Goal: Task Accomplishment & Management: Manage account settings

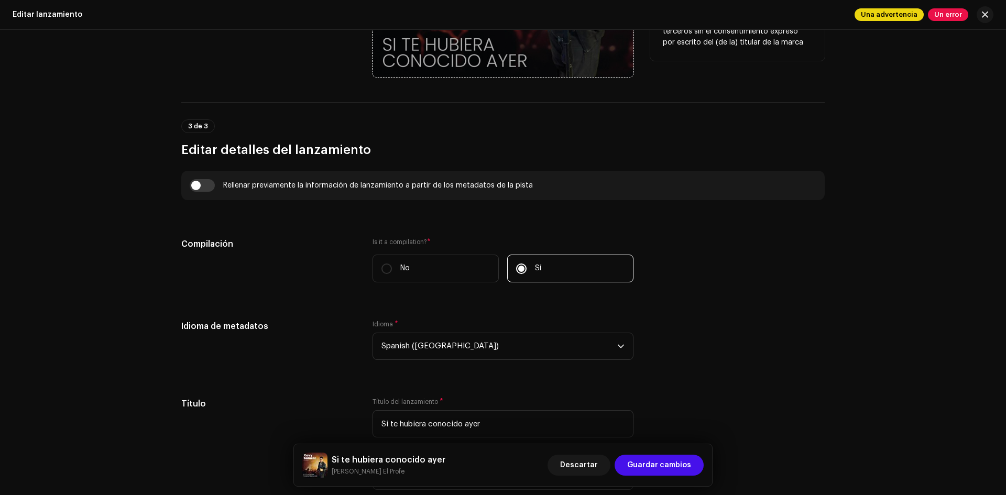
scroll to position [628, 0]
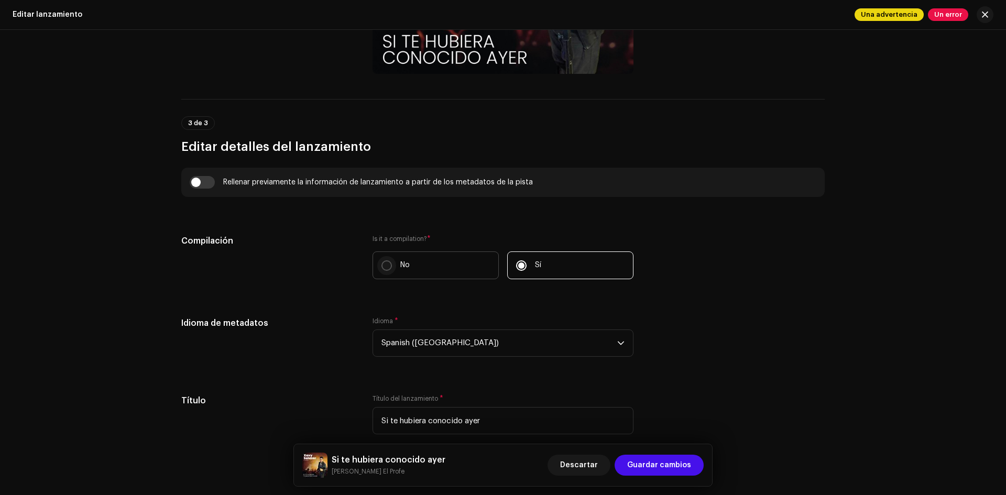
click at [385, 268] on input "No" at bounding box center [386, 265] width 10 height 10
radio input "true"
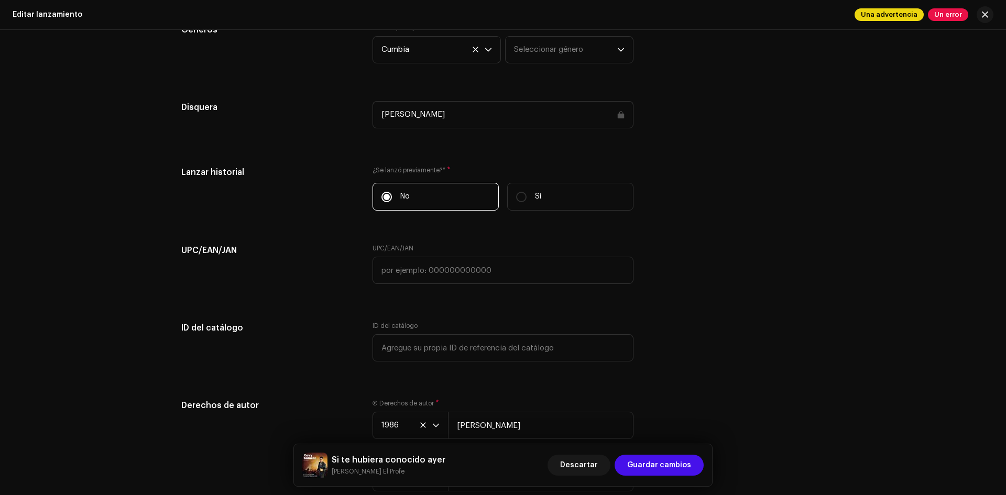
scroll to position [1519, 0]
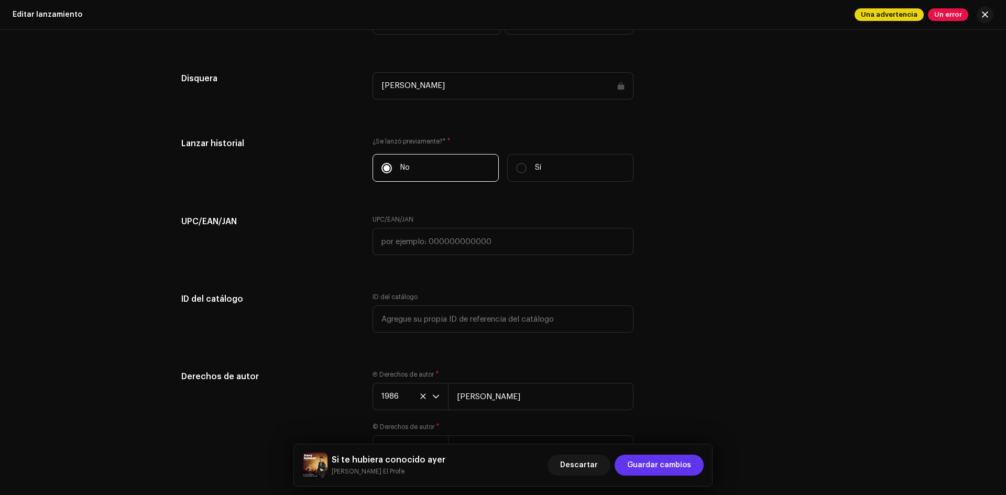
click at [671, 470] on span "Guardar cambios" at bounding box center [659, 465] width 64 height 21
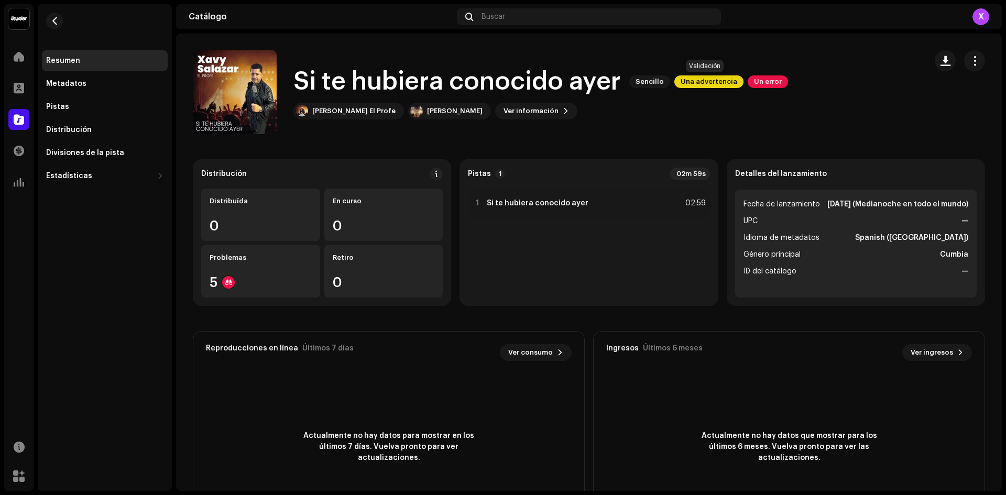
click at [697, 80] on span "Una advertencia" at bounding box center [708, 81] width 69 height 13
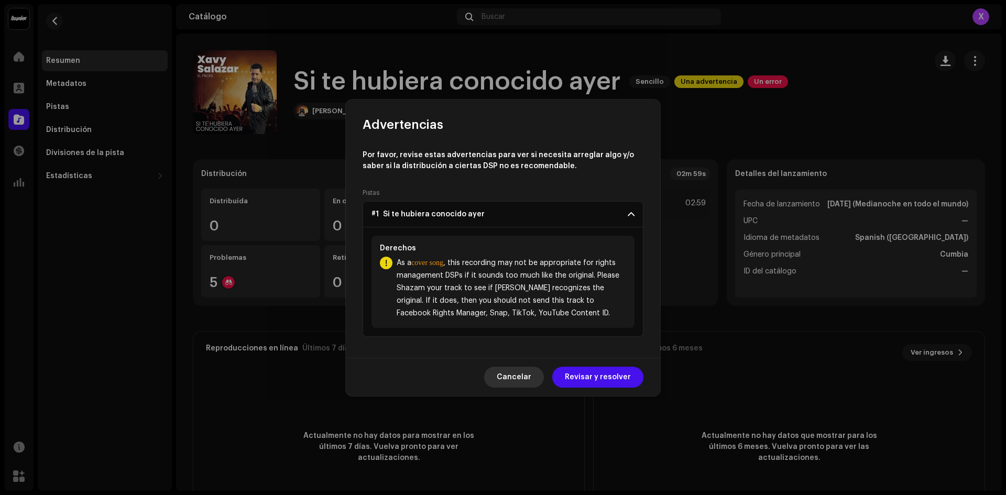
click at [531, 378] on span "Cancelar" at bounding box center [514, 377] width 35 height 21
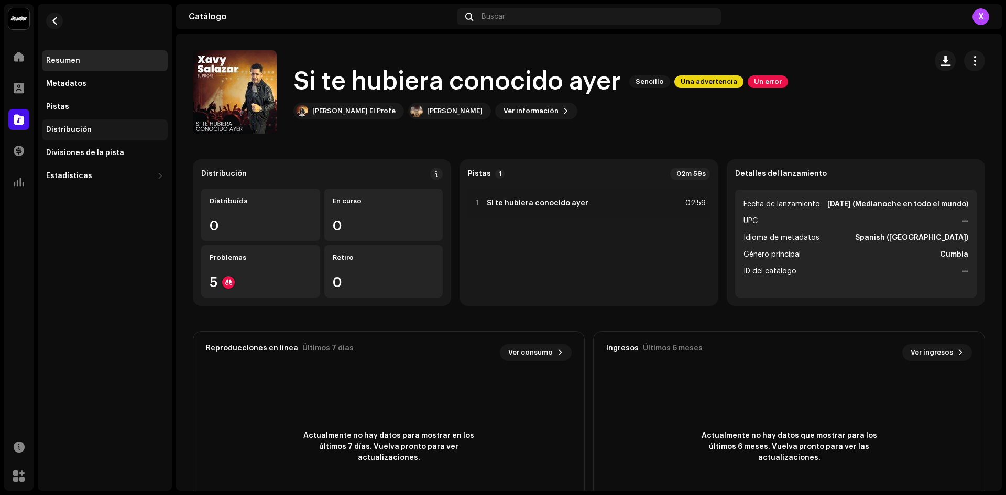
click at [67, 133] on div "Distribución" at bounding box center [69, 130] width 46 height 8
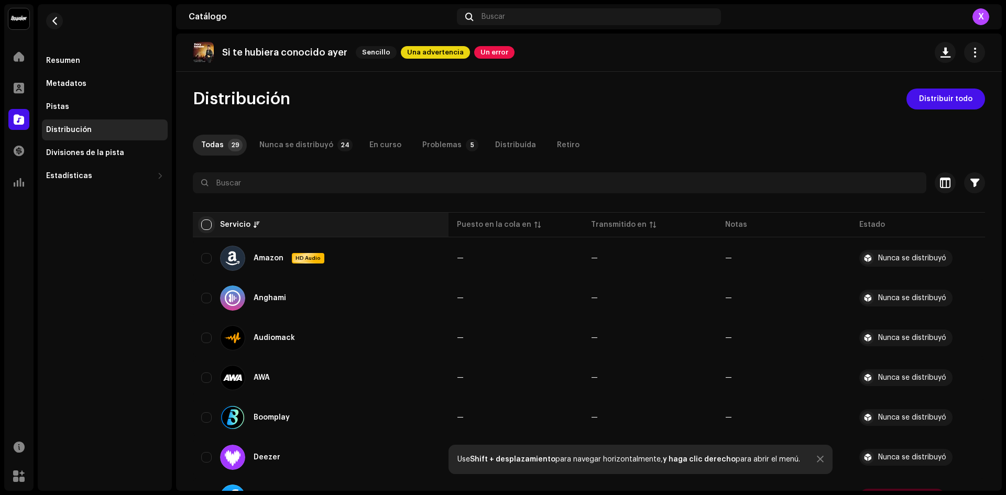
click at [204, 220] on input "checkbox" at bounding box center [206, 224] width 10 height 10
checkbox input "true"
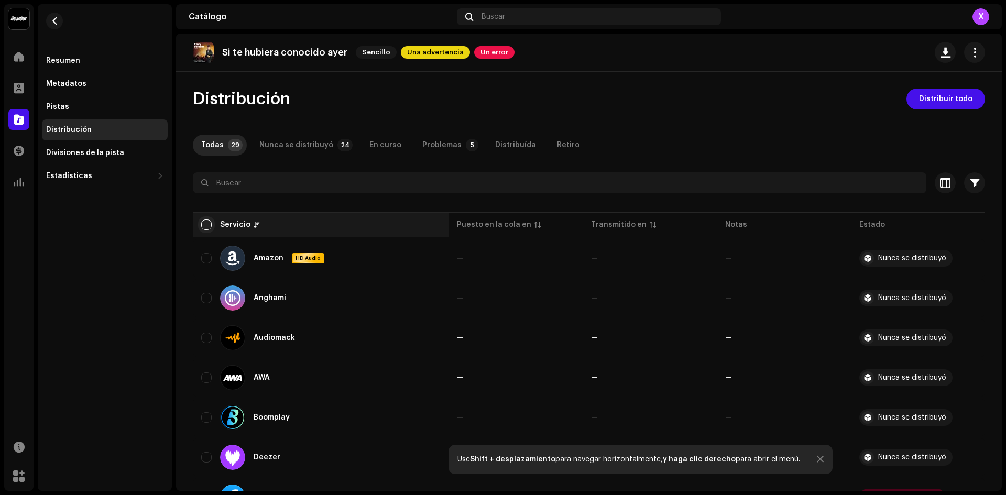
checkbox input "true"
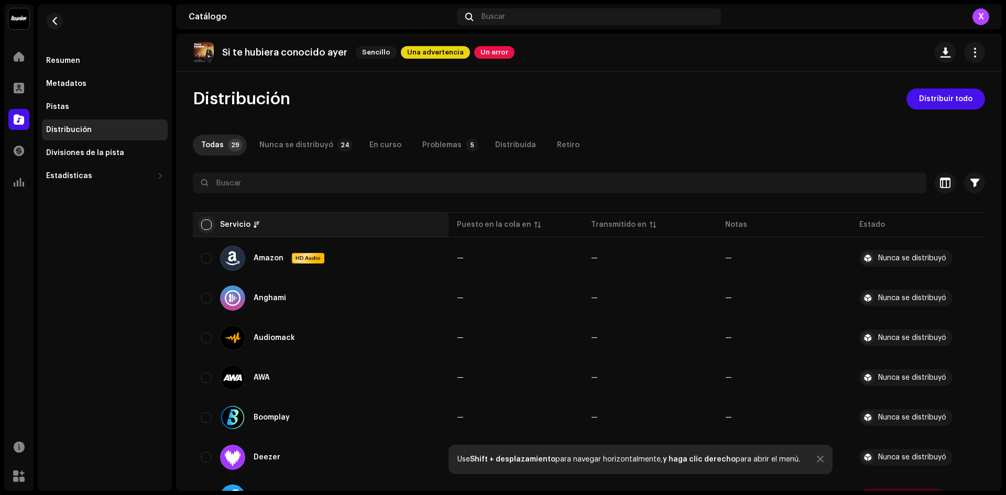
checkbox input "true"
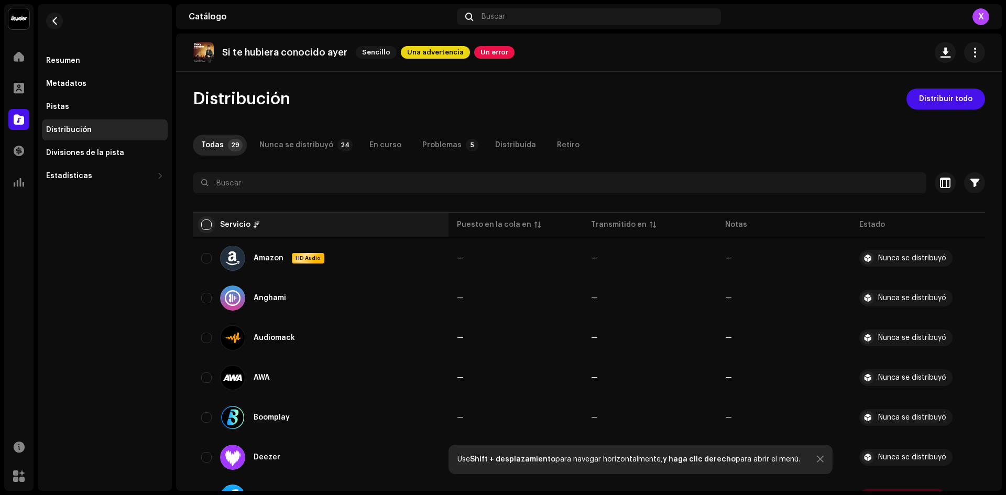
checkbox input "true"
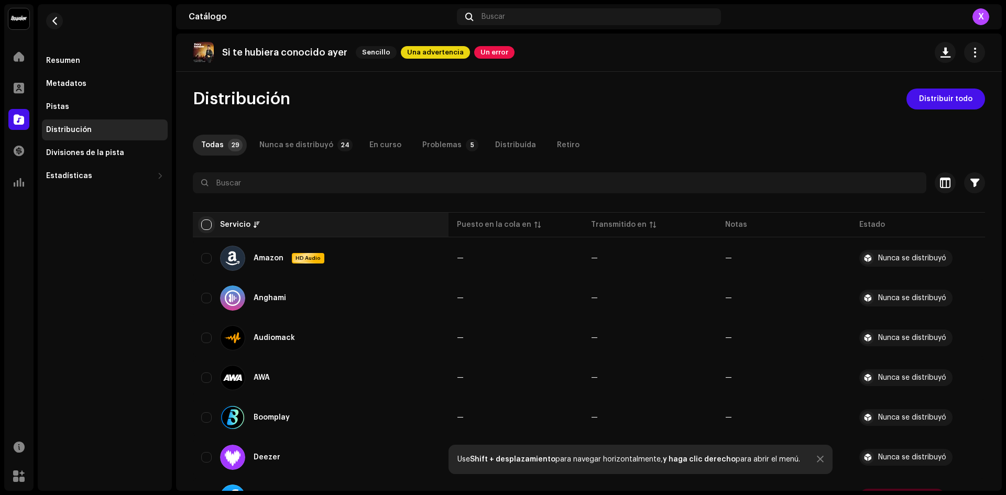
checkbox input "true"
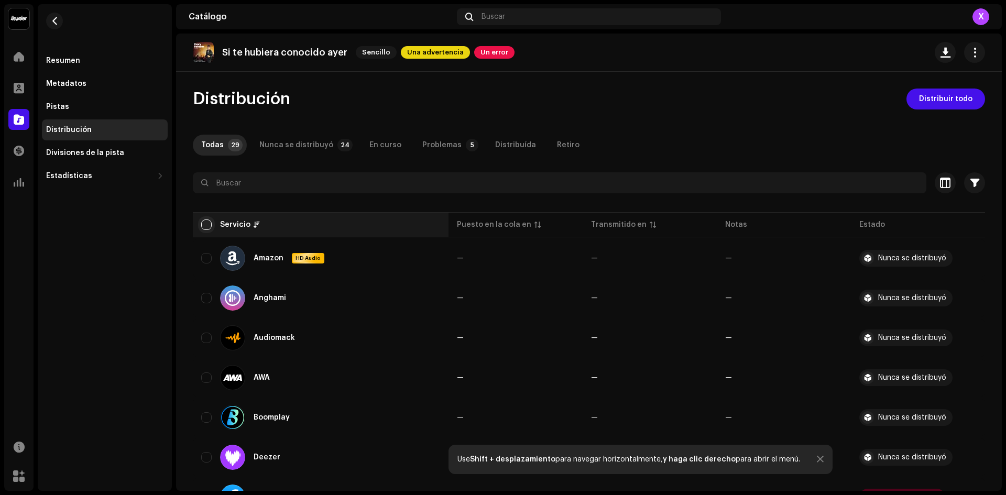
checkbox input "true"
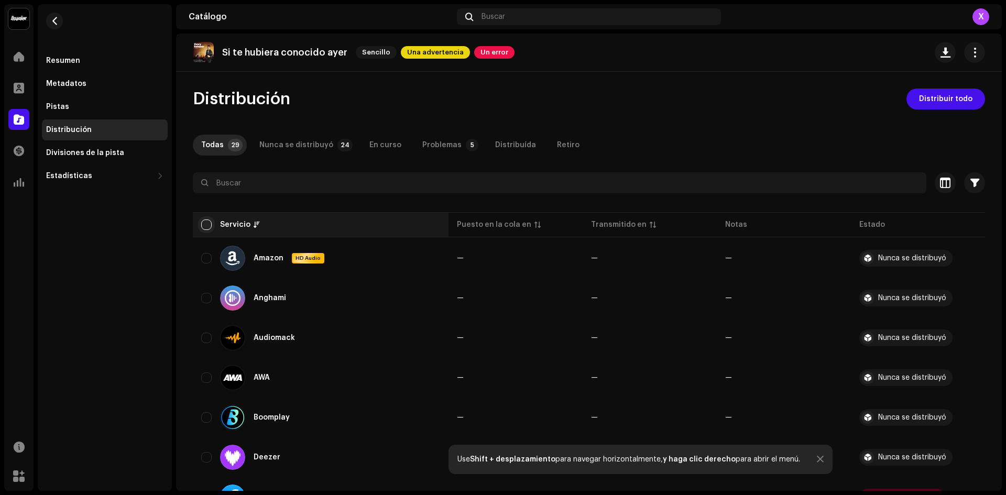
checkbox input "true"
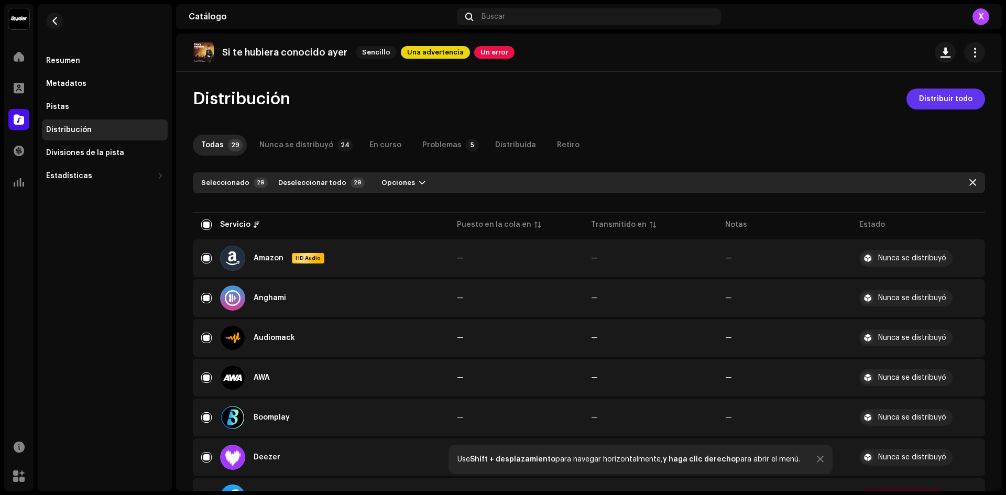
click at [944, 102] on span "Distribuir todo" at bounding box center [945, 99] width 53 height 21
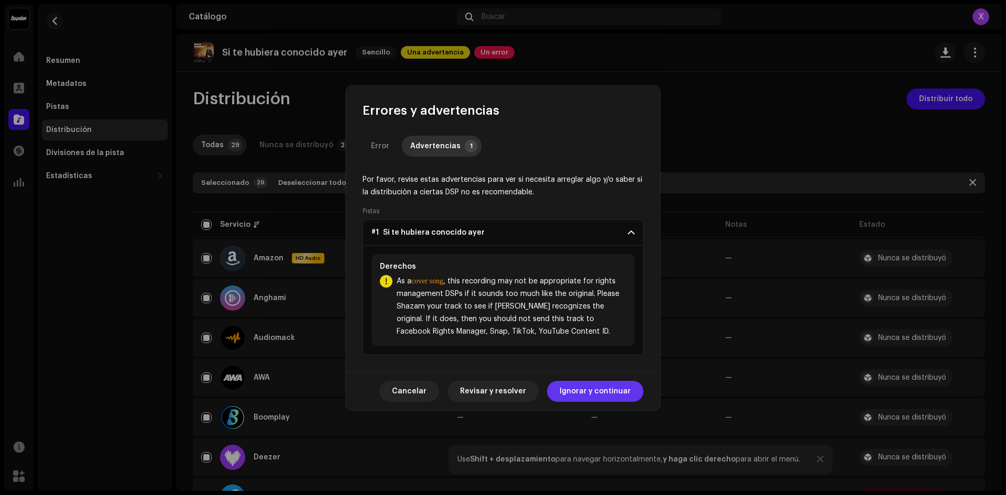
click at [585, 389] on span "Ignorar y continuar" at bounding box center [594, 391] width 71 height 21
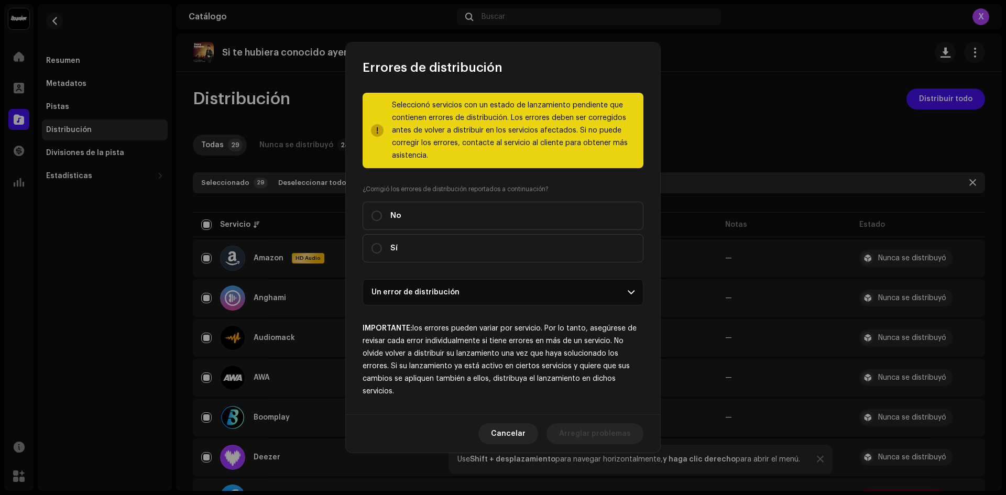
click at [578, 293] on p-accordion-header "Un error de distribución" at bounding box center [502, 292] width 281 height 26
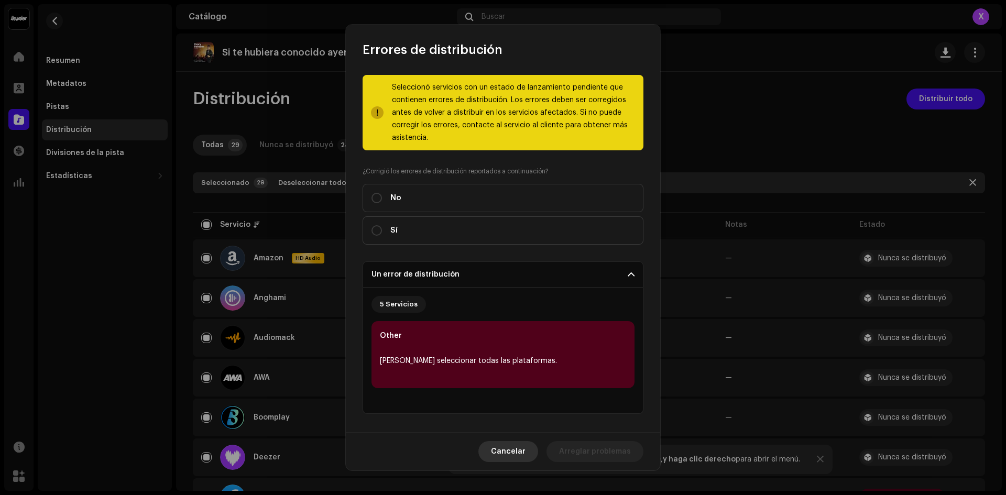
click at [513, 449] on span "Cancelar" at bounding box center [508, 451] width 35 height 21
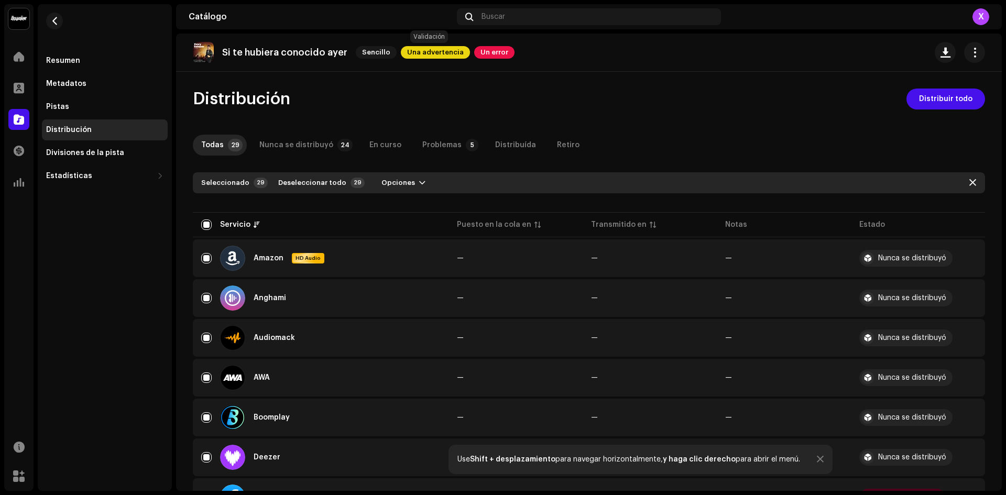
click at [423, 51] on span "Una advertencia" at bounding box center [435, 52] width 69 height 13
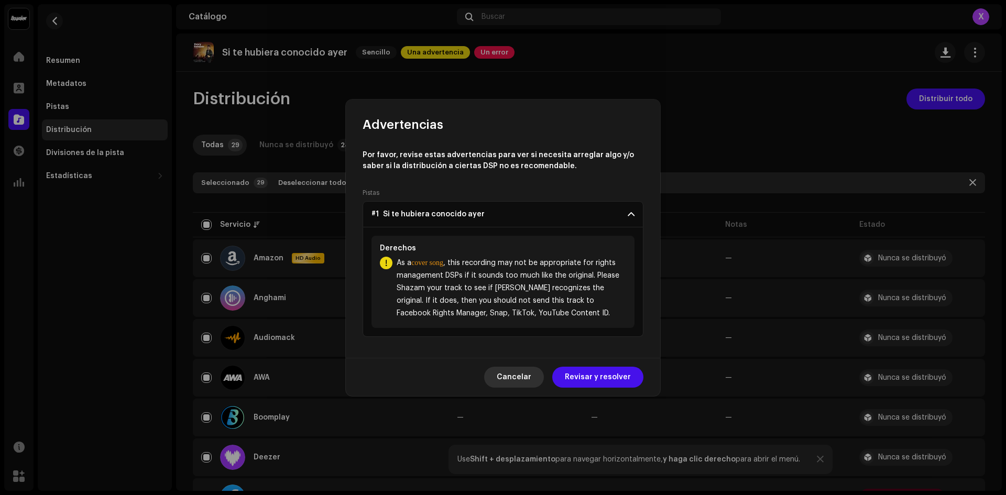
click at [522, 373] on span "Cancelar" at bounding box center [514, 377] width 35 height 21
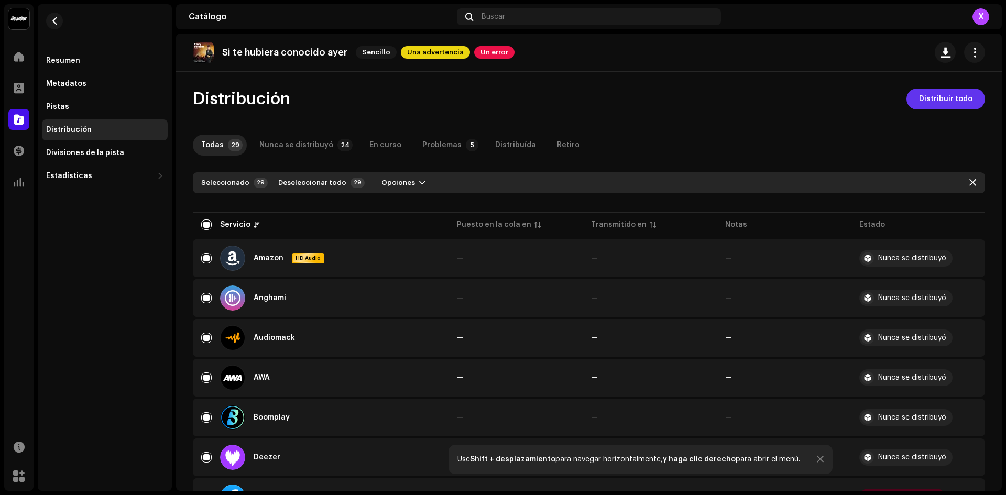
click at [933, 106] on span "Distribuir todo" at bounding box center [945, 99] width 53 height 21
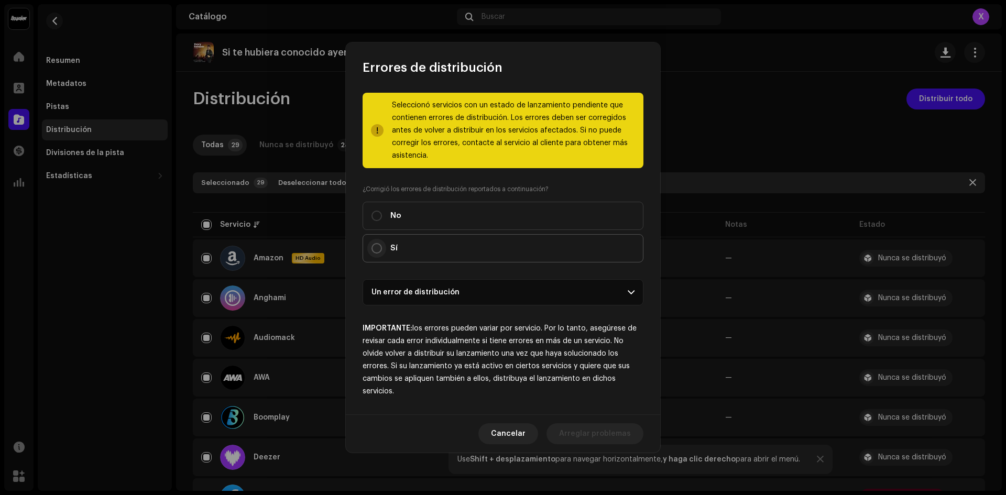
click at [377, 250] on input "Sí" at bounding box center [376, 248] width 10 height 10
radio input "true"
click at [615, 437] on span "Distribuir" at bounding box center [613, 433] width 35 height 21
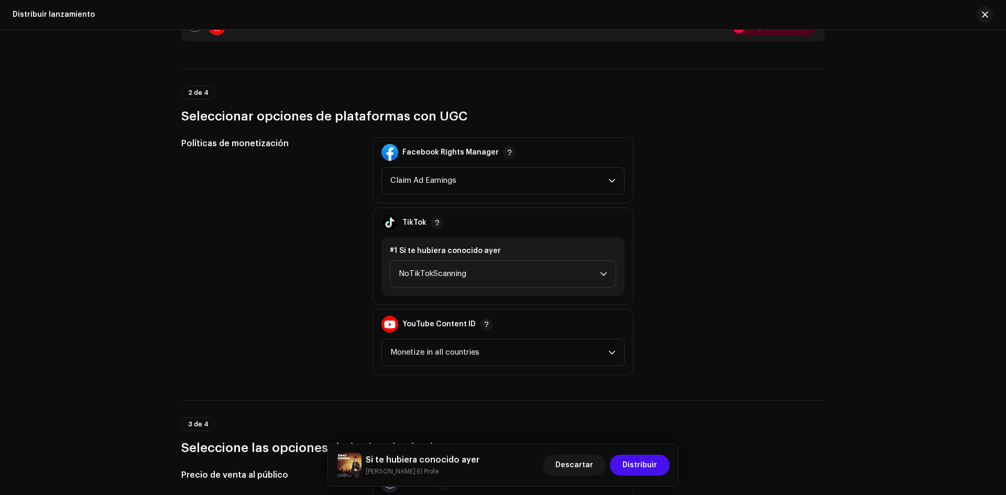
scroll to position [1100, 0]
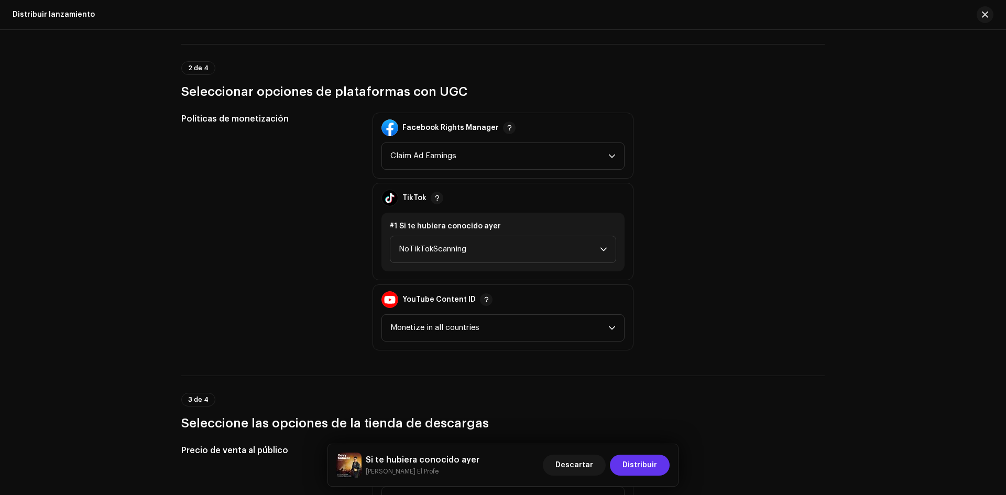
click at [642, 468] on span "Distribuir" at bounding box center [639, 465] width 35 height 21
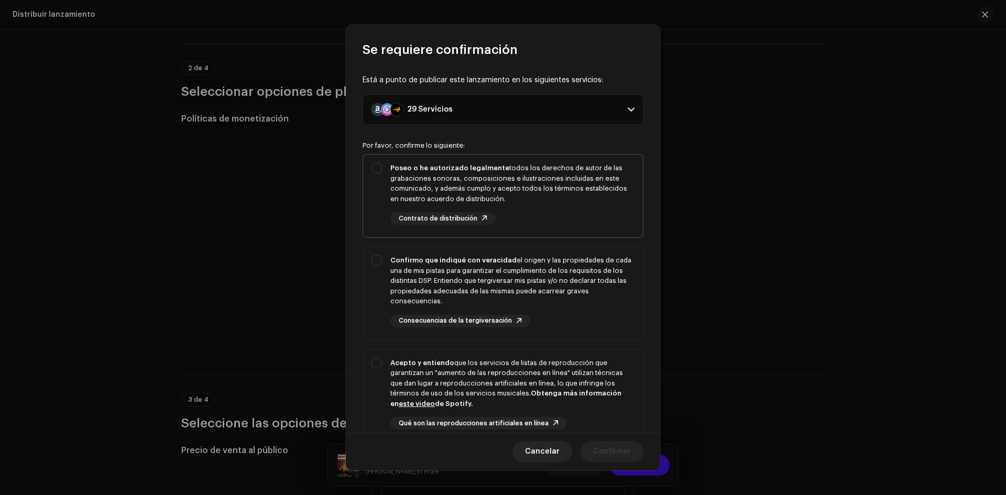
click at [373, 170] on div "Poseo o he autorizado legalmente todos los derechos de autor de las grabaciones…" at bounding box center [503, 194] width 280 height 79
checkbox input "true"
click at [379, 259] on div "Confirmo que indiqué con veracidad el origen y las propiedades de cada una de m…" at bounding box center [503, 291] width 280 height 89
checkbox input "true"
click at [379, 362] on div "Acepto y entiendo que los servicios de listas de reproducción que garantizan un…" at bounding box center [503, 402] width 280 height 106
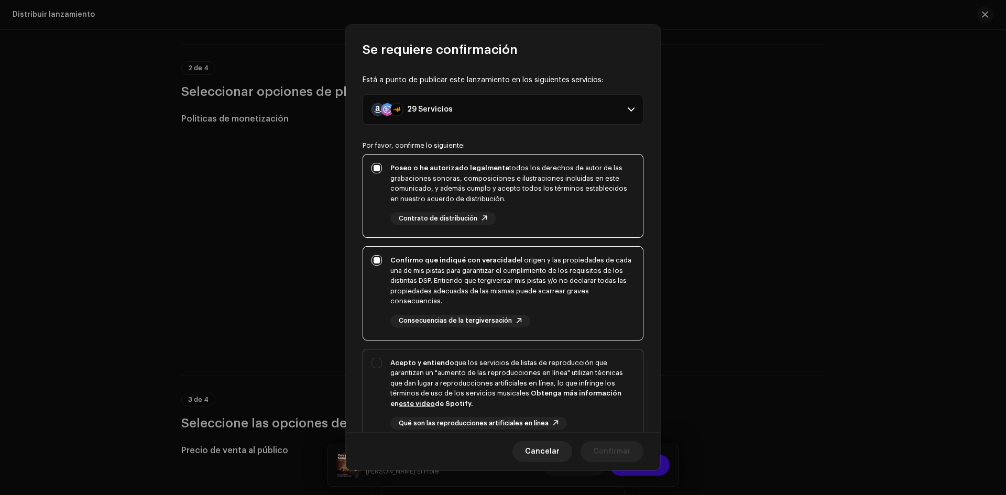
checkbox input "true"
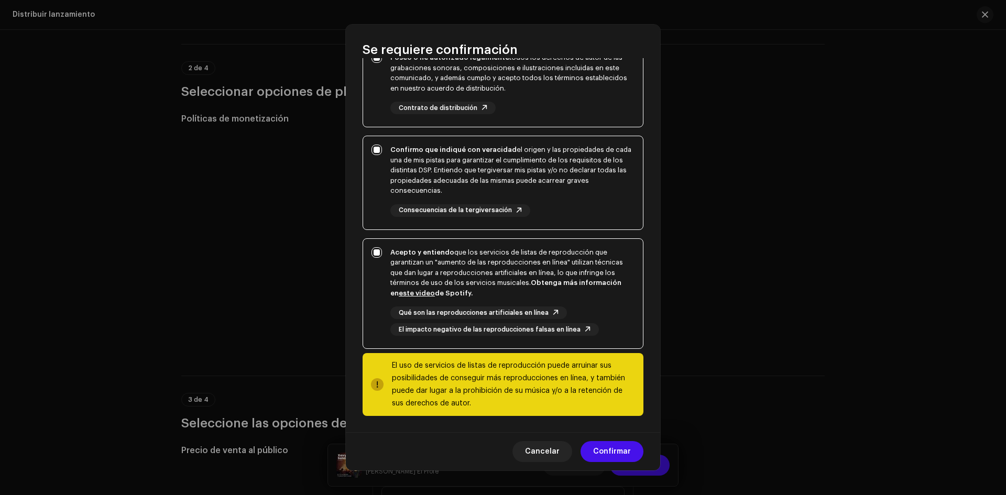
scroll to position [111, 0]
click at [615, 453] on span "Confirmar" at bounding box center [612, 451] width 38 height 21
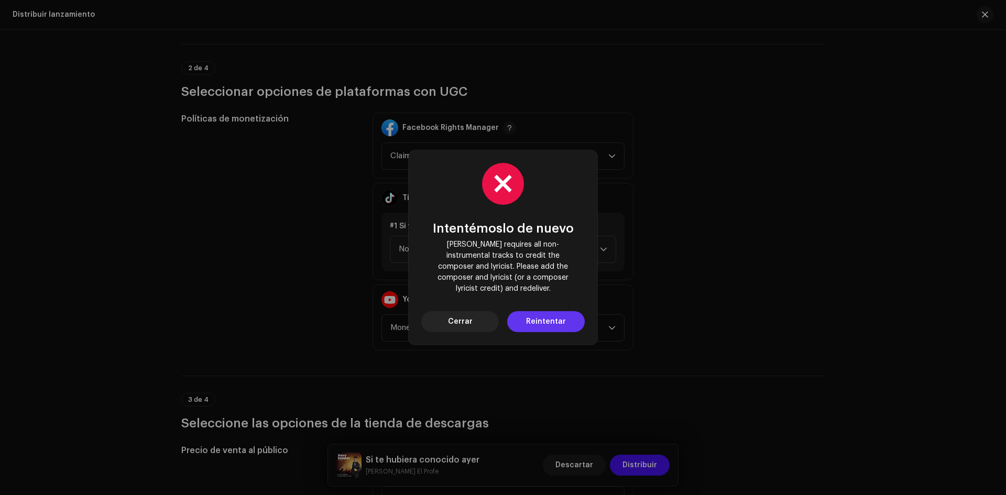
click at [526, 319] on button "Reintentar" at bounding box center [546, 321] width 78 height 21
click at [469, 320] on span "Cerrar" at bounding box center [460, 321] width 25 height 21
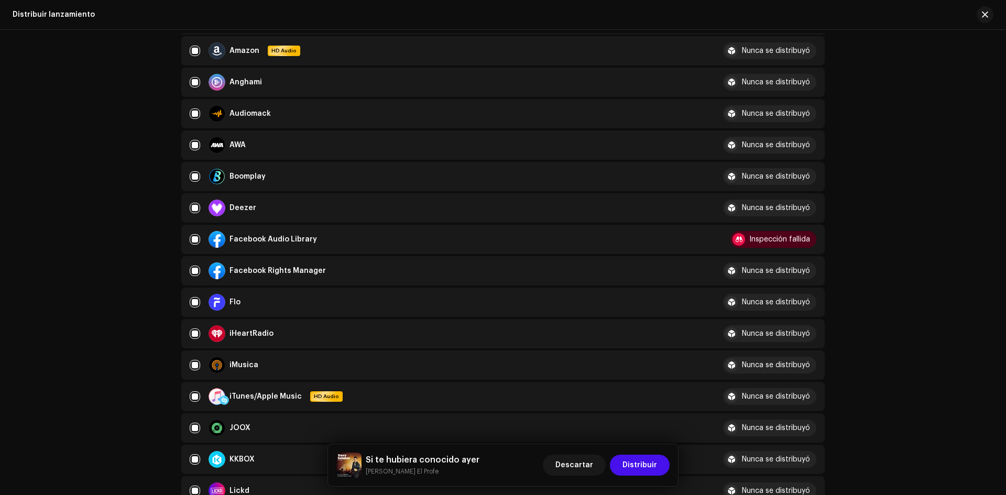
scroll to position [0, 0]
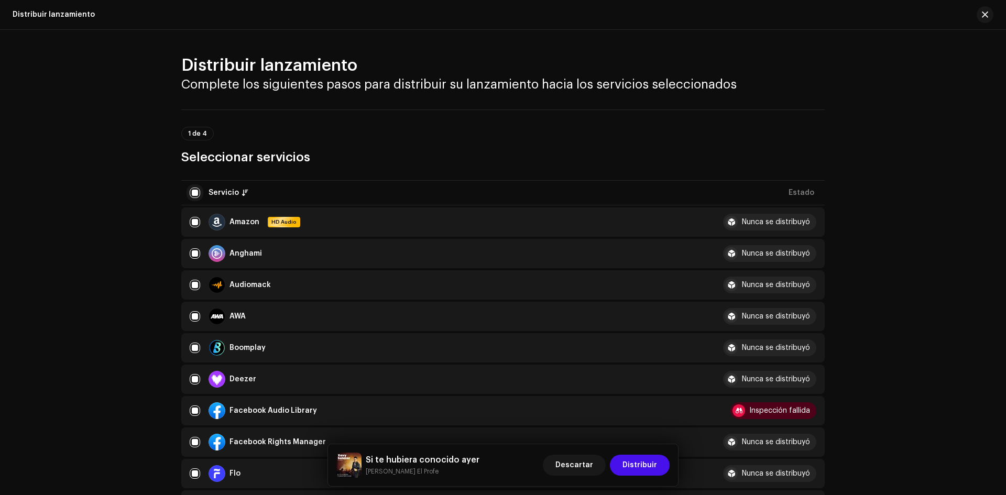
click at [190, 194] on input "checkbox" at bounding box center [195, 192] width 10 height 10
checkbox input "false"
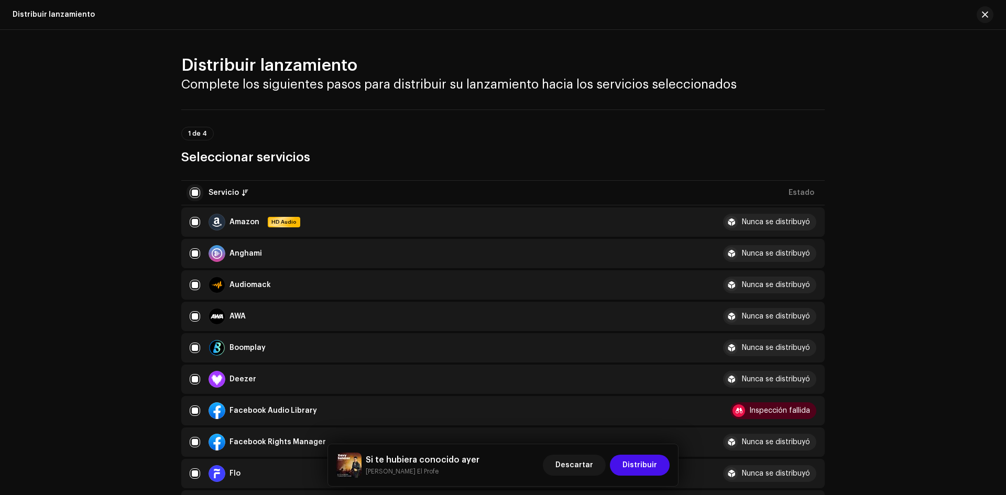
checkbox input "false"
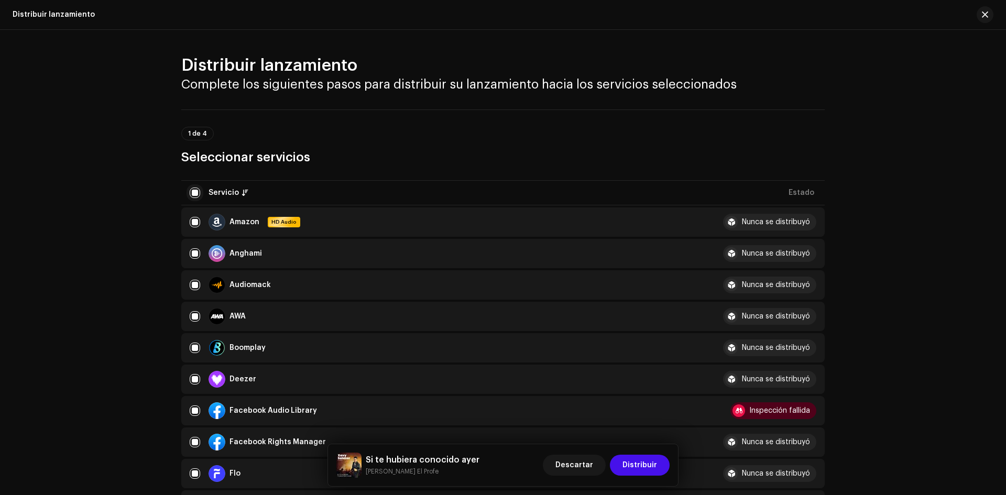
checkbox input "false"
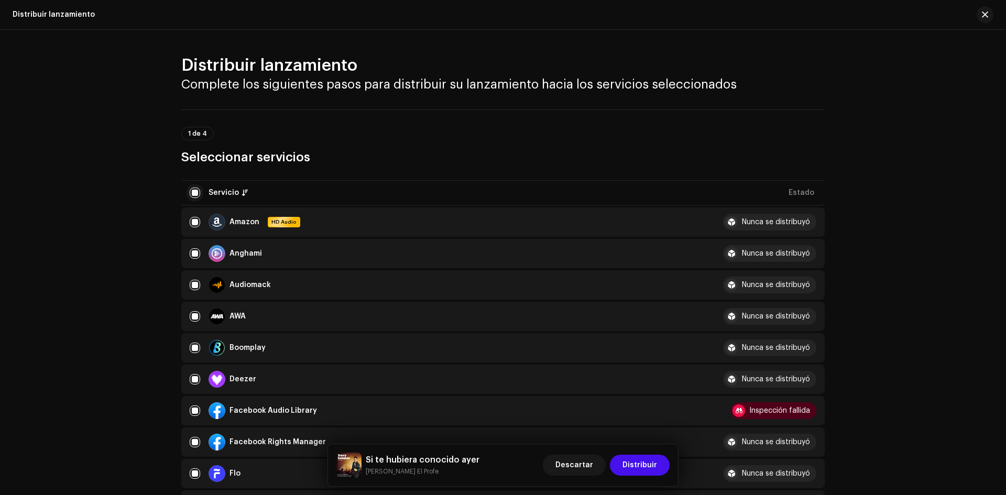
checkbox input "false"
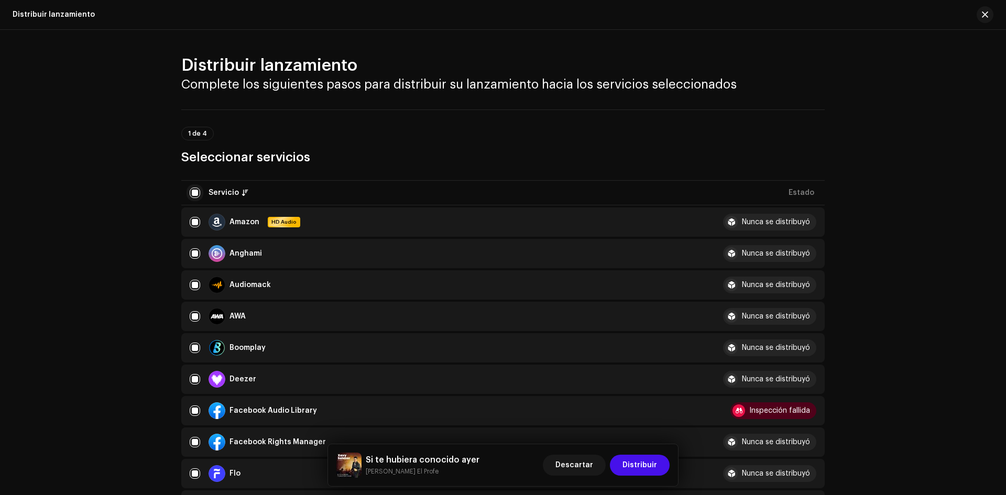
checkbox input "false"
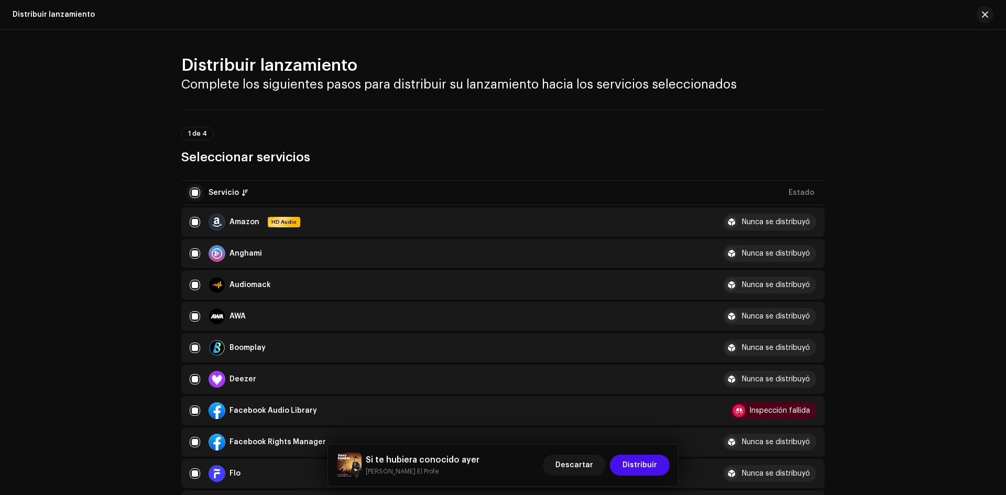
checkbox input "false"
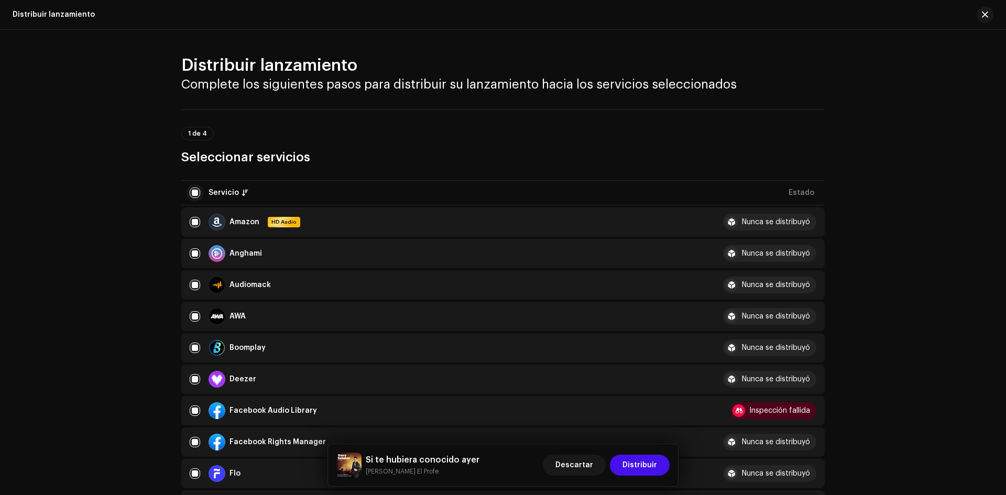
checkbox input "false"
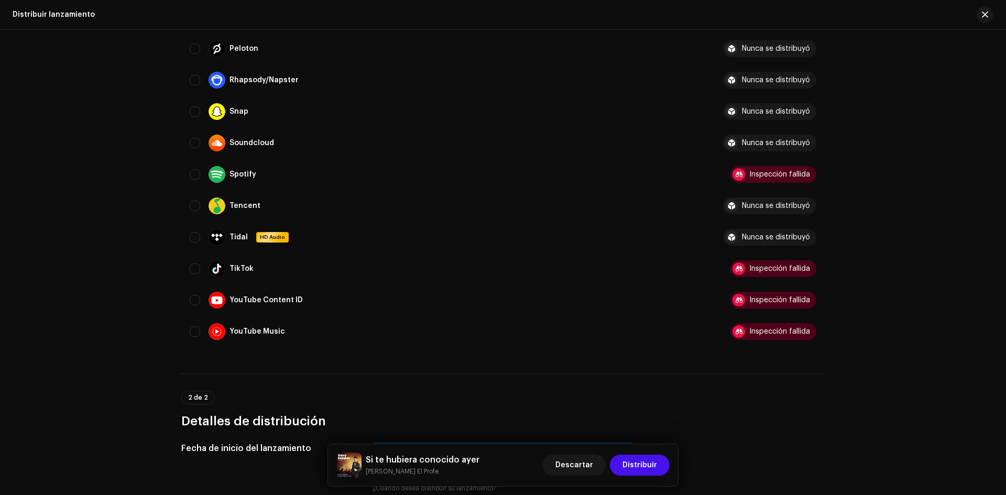
scroll to position [786, 0]
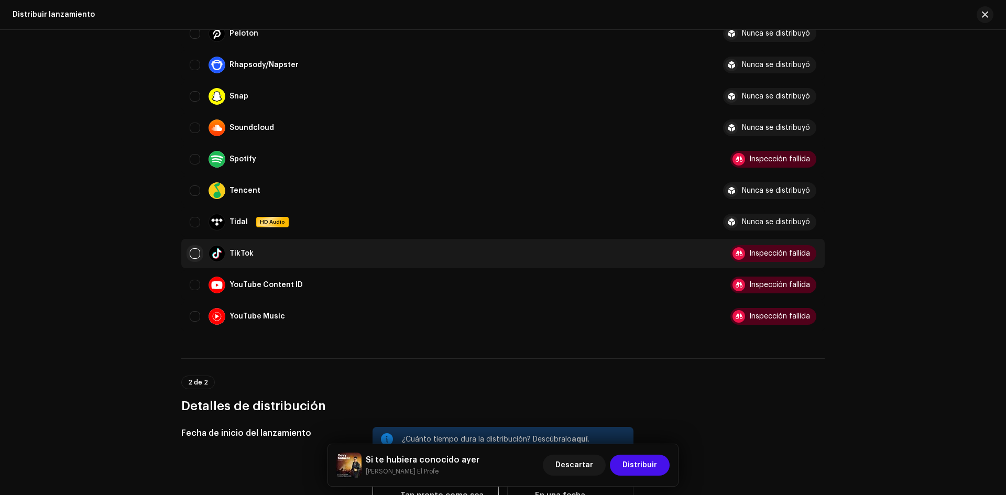
click at [193, 254] on input "Row Unselected" at bounding box center [195, 253] width 10 height 10
checkbox input "true"
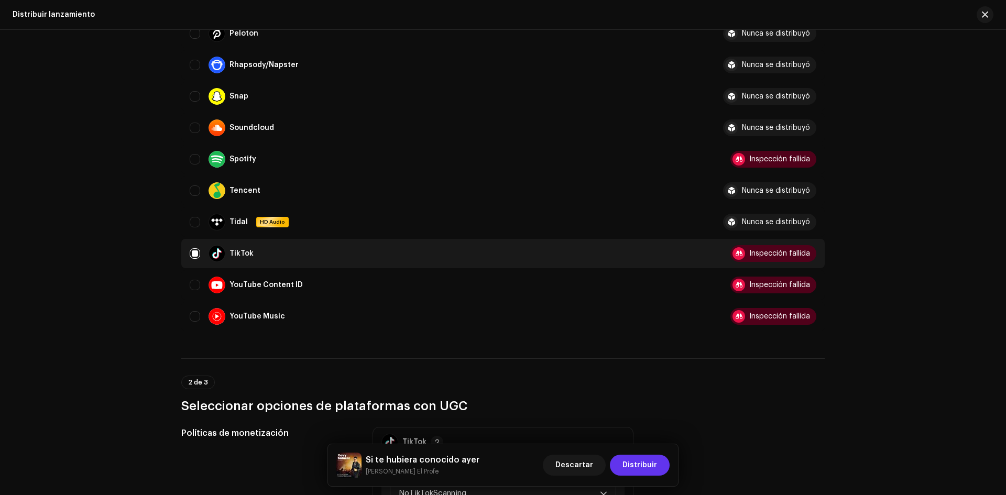
click at [643, 461] on span "Distribuir" at bounding box center [639, 465] width 35 height 21
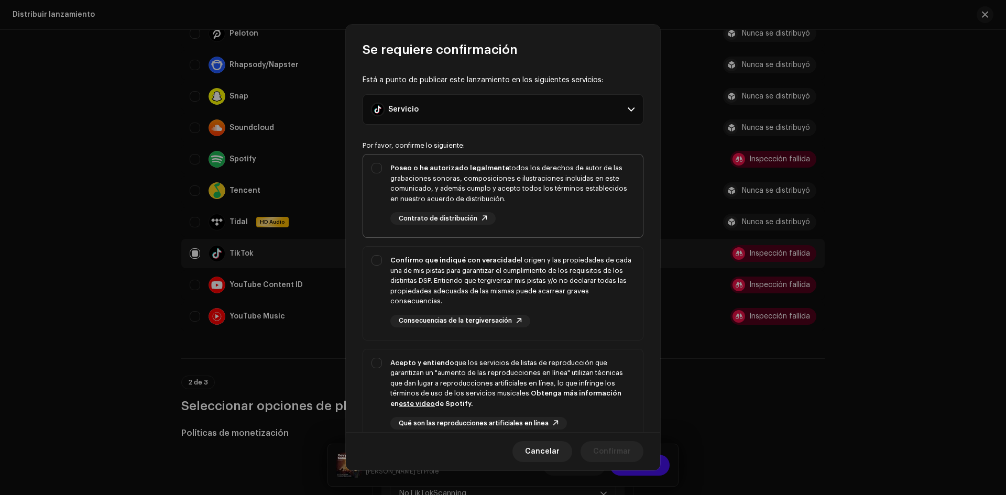
click at [420, 171] on strong "Poseo o he autorizado legalmente" at bounding box center [449, 167] width 119 height 7
checkbox input "true"
click at [391, 259] on strong "Confirmo que indiqué con veracidad" at bounding box center [453, 260] width 126 height 7
checkbox input "true"
click at [372, 358] on div "Acepto y entiendo que los servicios de listas de reproducción que garantizan un…" at bounding box center [503, 402] width 280 height 106
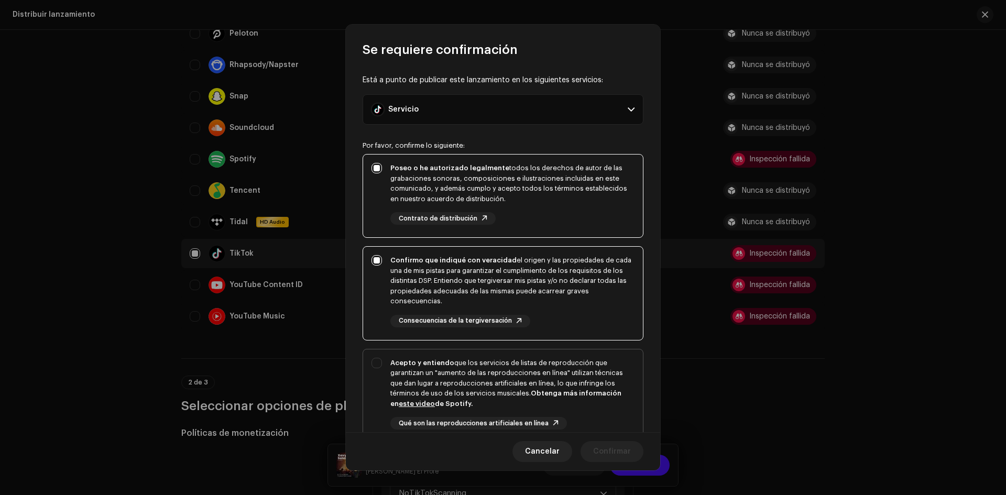
checkbox input "true"
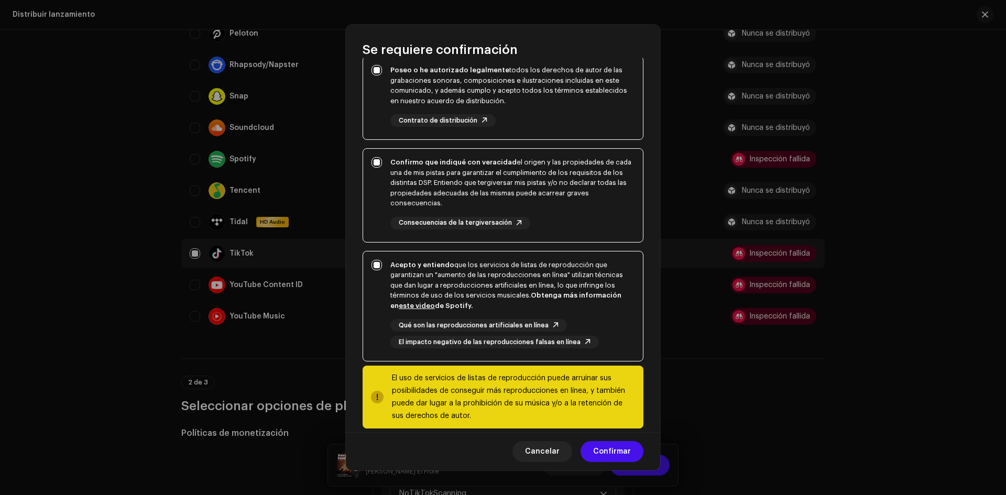
scroll to position [111, 0]
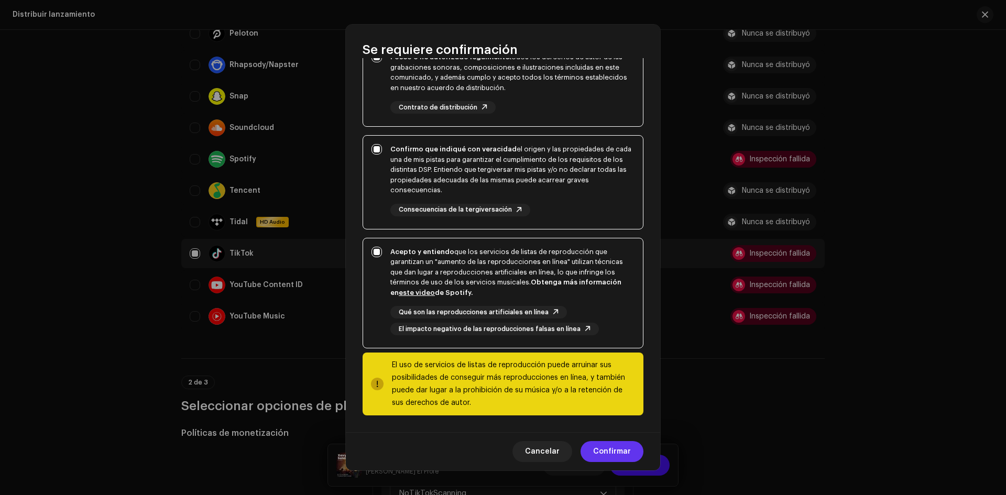
click at [598, 450] on span "Confirmar" at bounding box center [612, 451] width 38 height 21
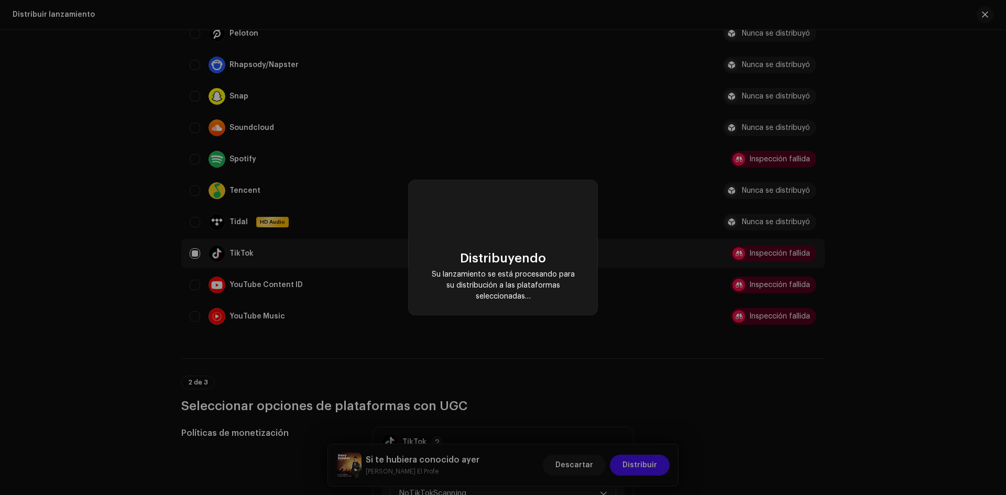
checkbox input "false"
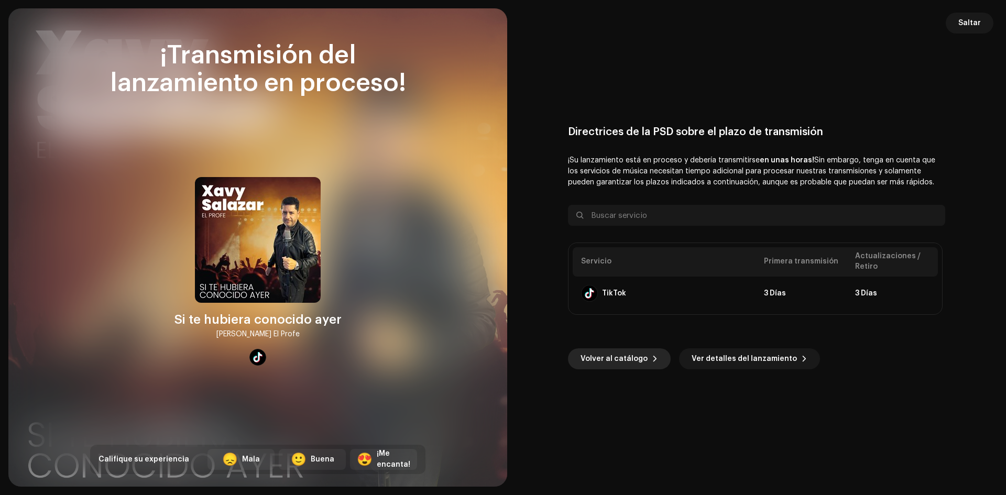
click at [638, 362] on span "Volver al catálogo" at bounding box center [613, 358] width 67 height 21
